Goal: Task Accomplishment & Management: Manage account settings

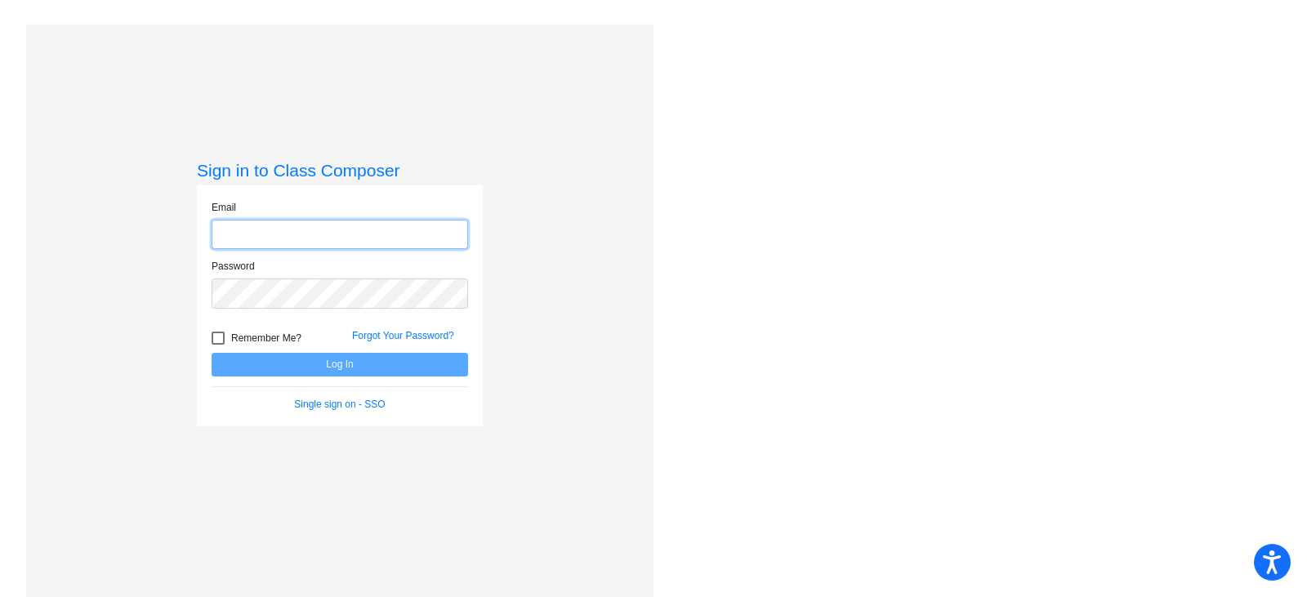
type input "[EMAIL_ADDRESS][DOMAIN_NAME]"
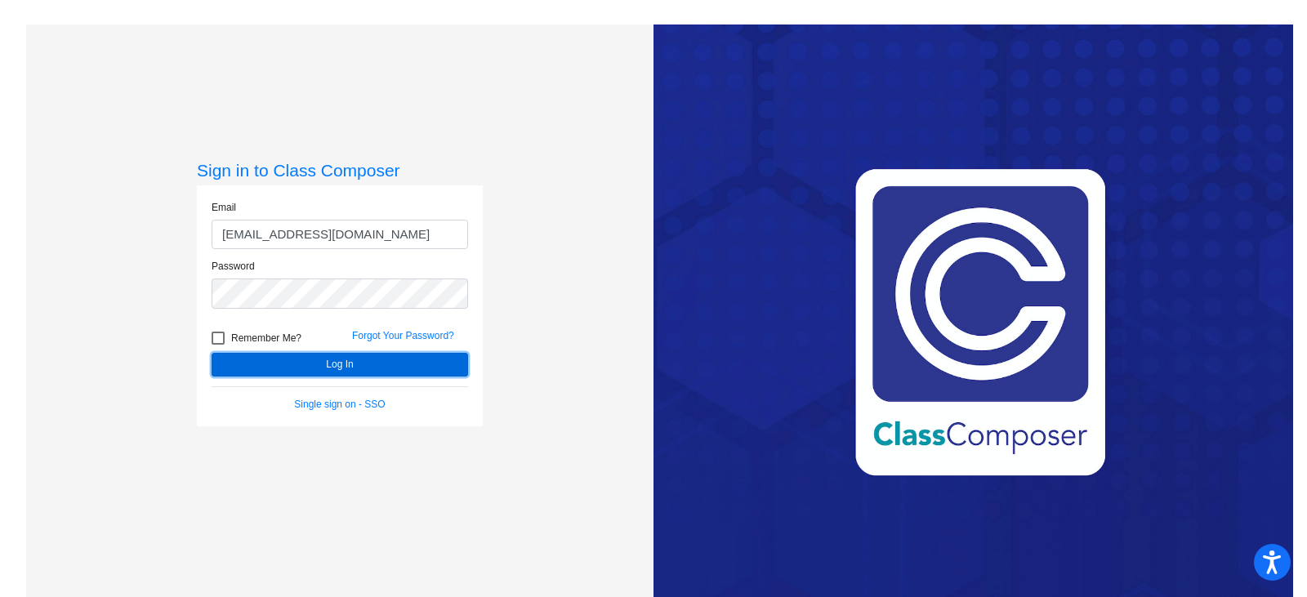
click at [292, 362] on button "Log In" at bounding box center [340, 365] width 256 height 24
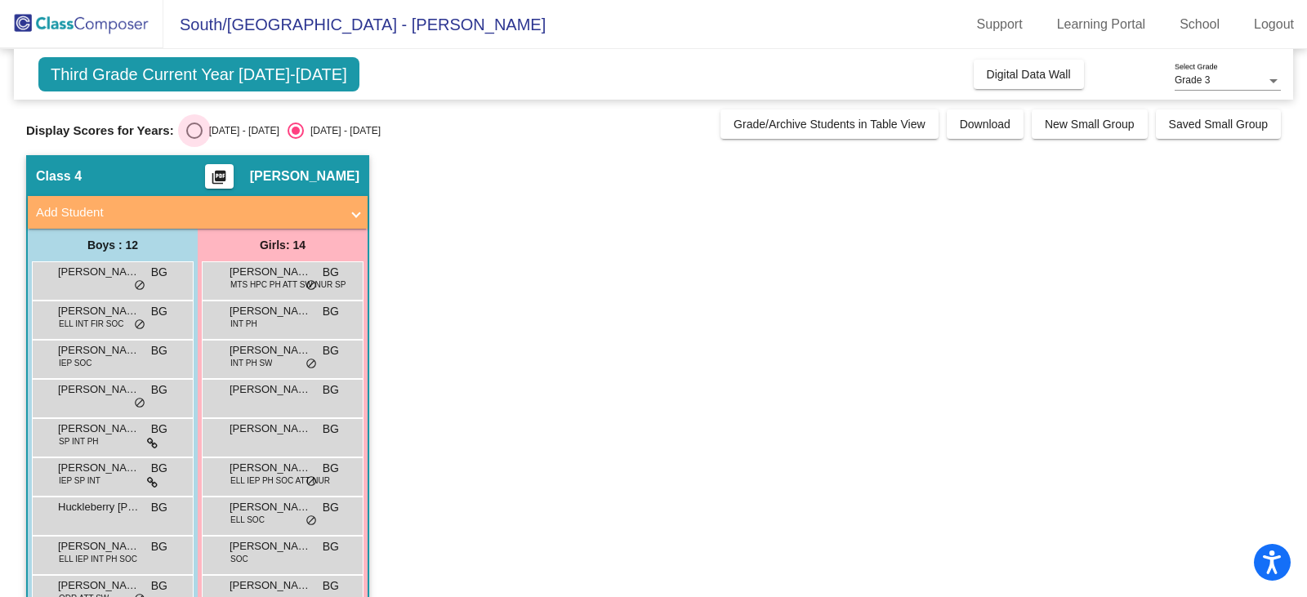
click at [191, 127] on div "Select an option" at bounding box center [194, 130] width 16 height 16
click at [194, 139] on input "[DATE] - [DATE]" at bounding box center [194, 139] width 1 height 1
radio input "true"
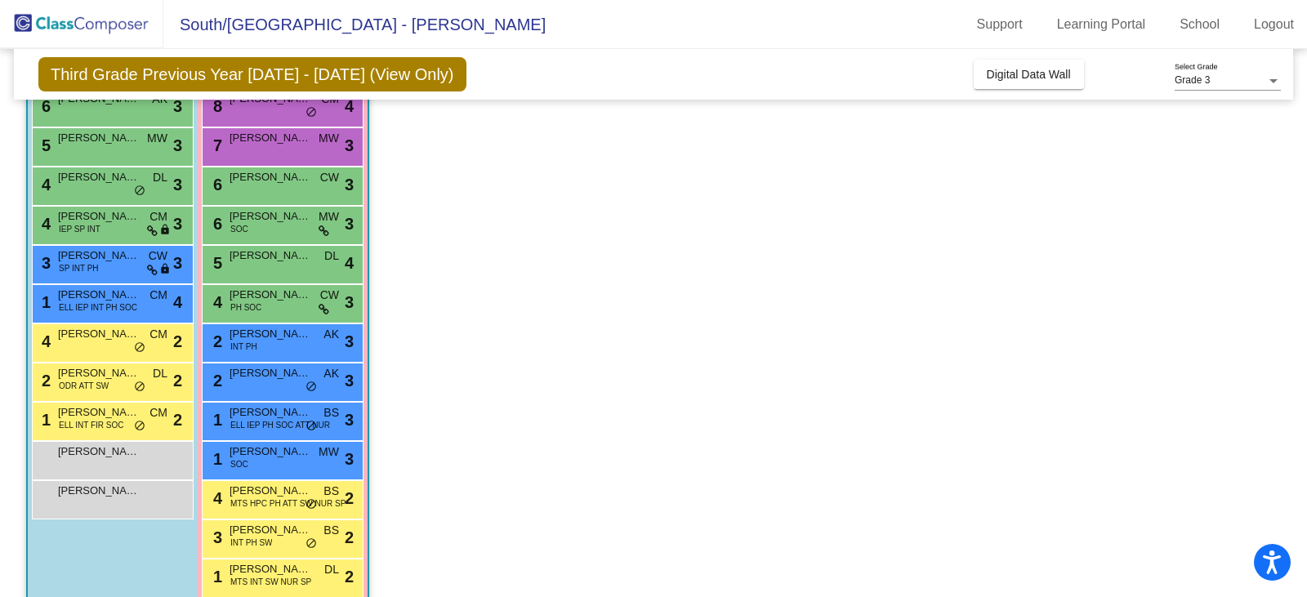
scroll to position [239, 0]
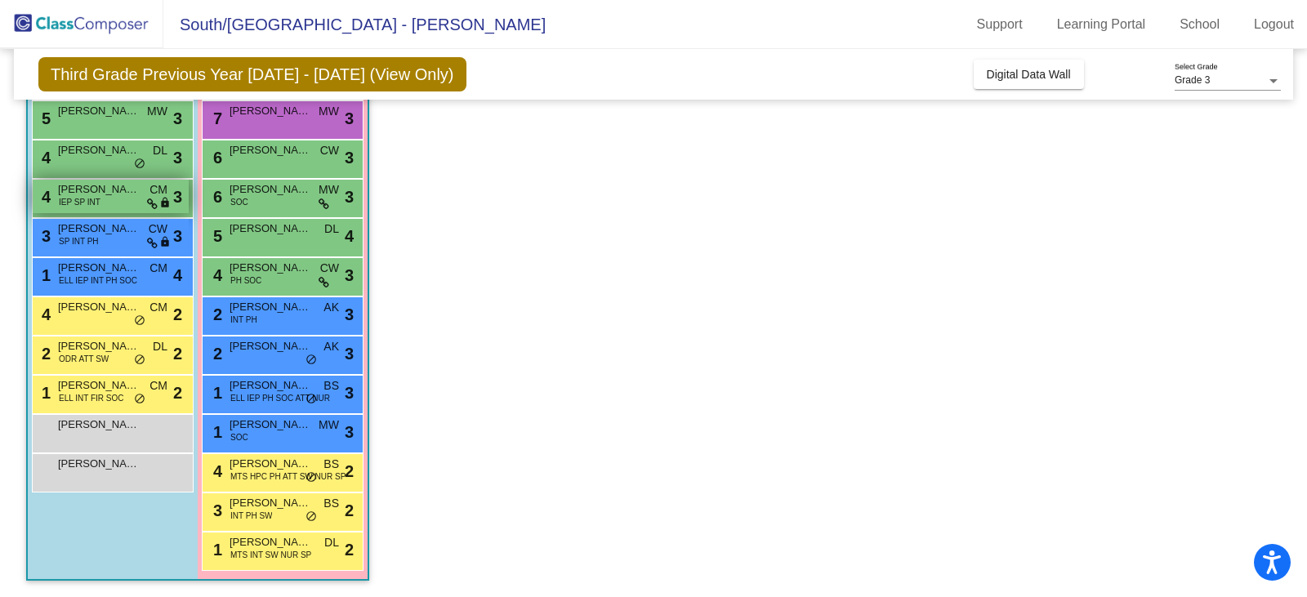
click at [104, 195] on span "[PERSON_NAME]" at bounding box center [99, 189] width 82 height 16
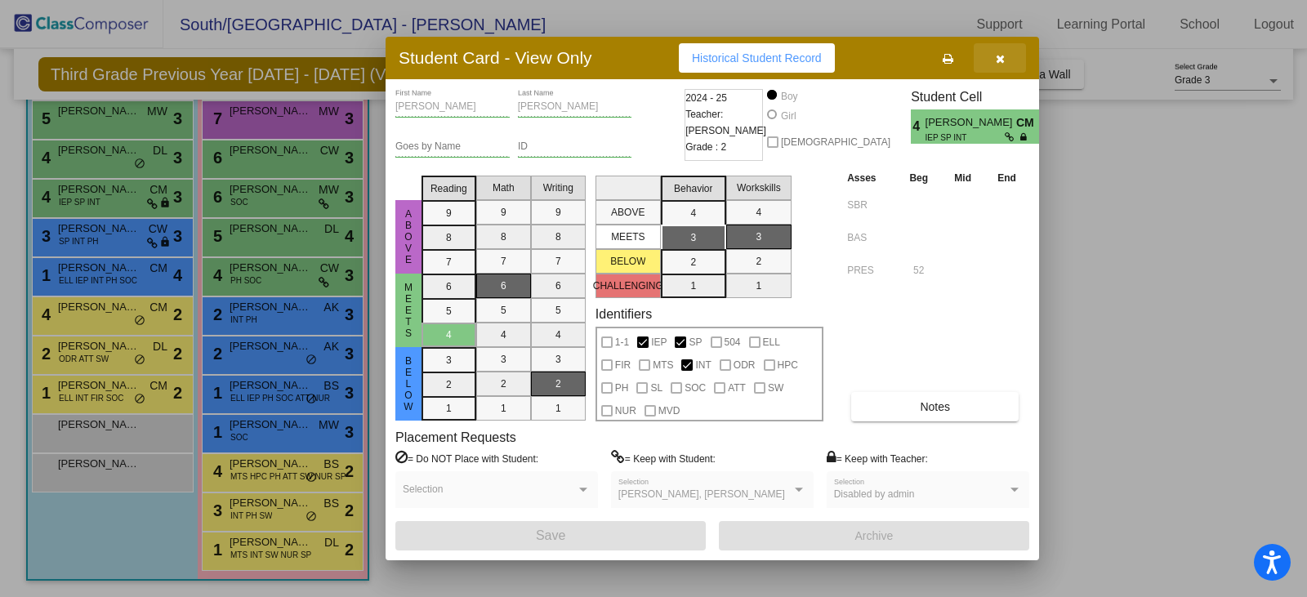
click at [998, 59] on icon "button" at bounding box center [999, 58] width 9 height 11
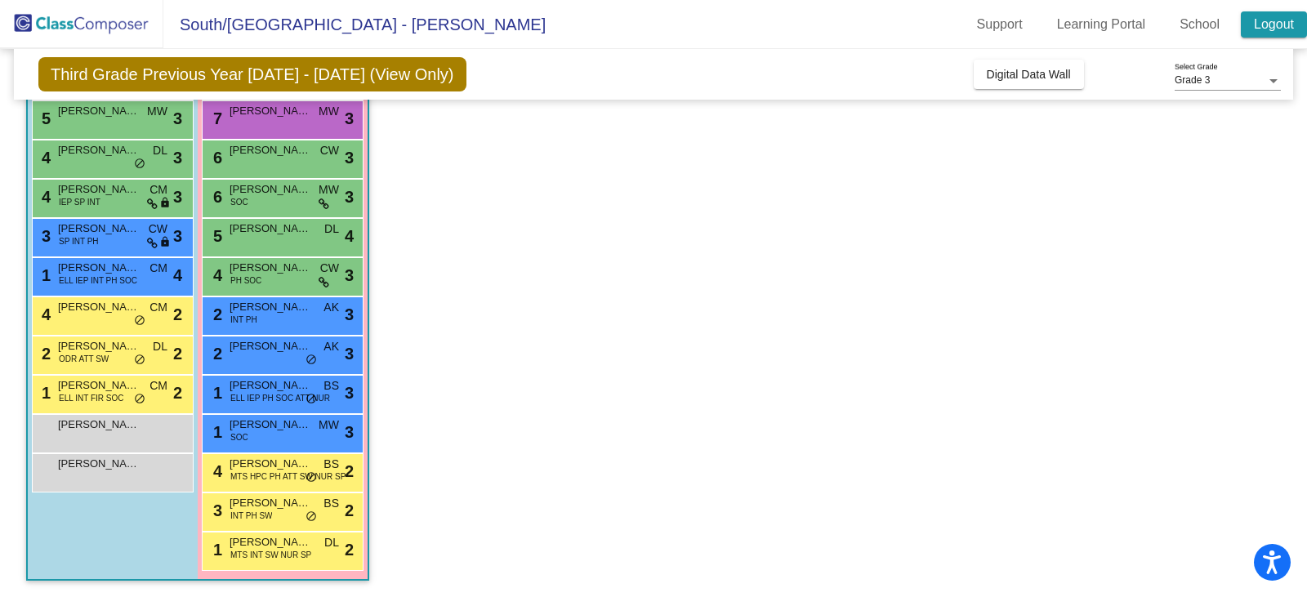
click at [1267, 29] on link "Logout" at bounding box center [1273, 24] width 66 height 26
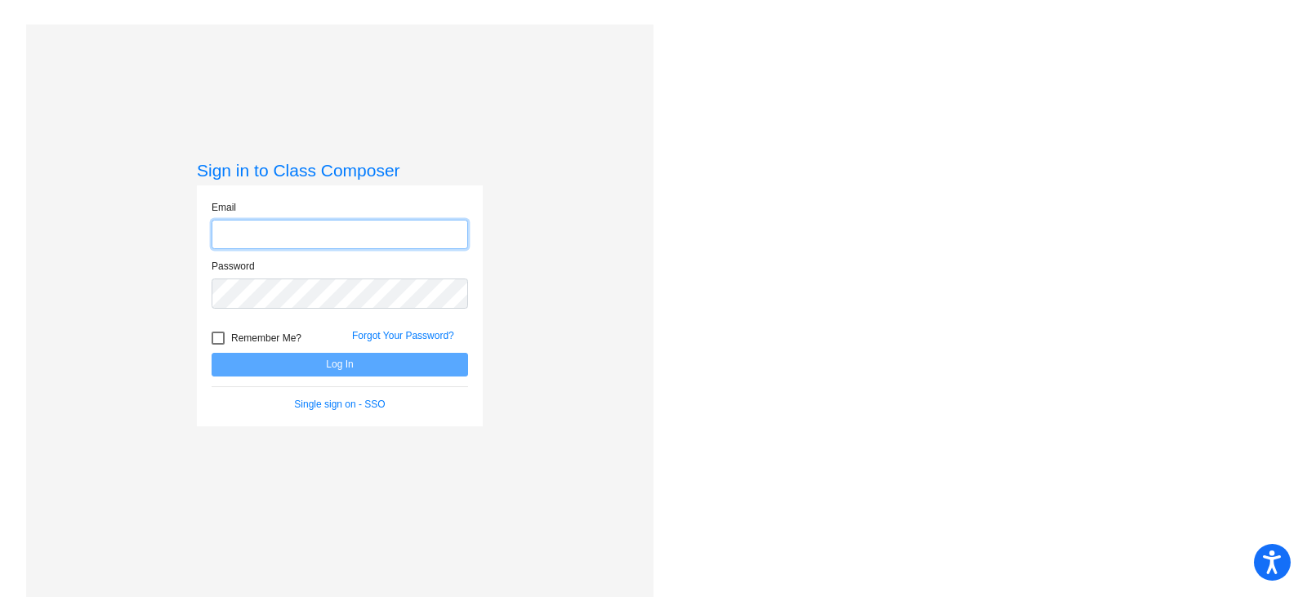
type input "[EMAIL_ADDRESS][DOMAIN_NAME]"
